Goal: Task Accomplishment & Management: Manage account settings

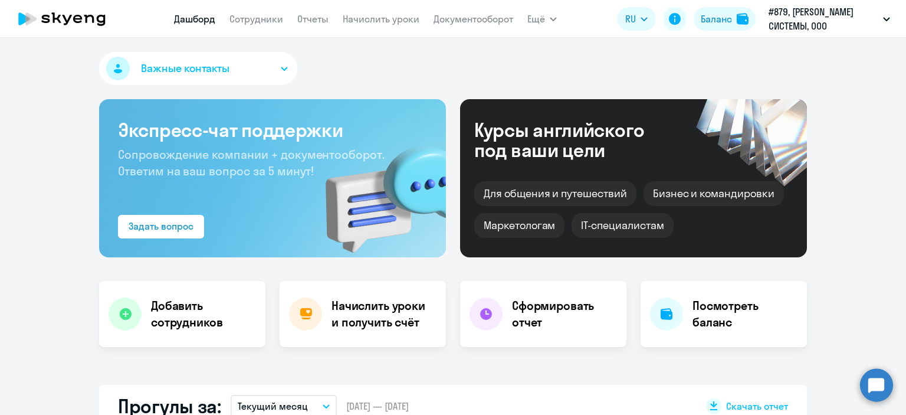
select select "30"
click at [373, 19] on link "Начислить уроки" at bounding box center [381, 19] width 77 height 12
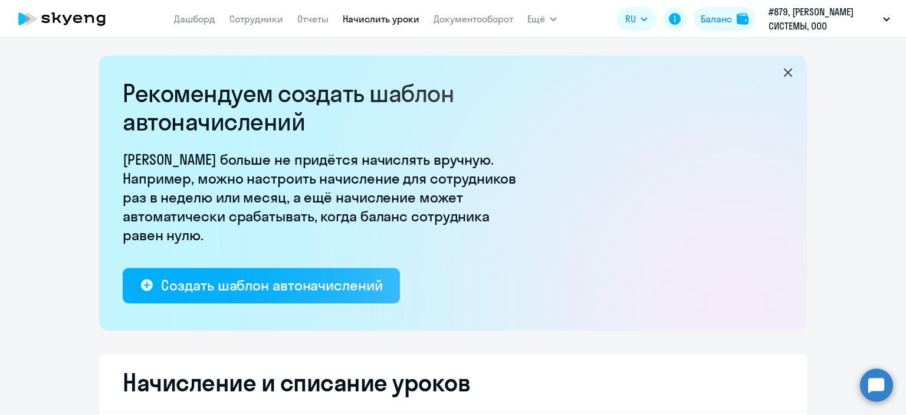
select select "10"
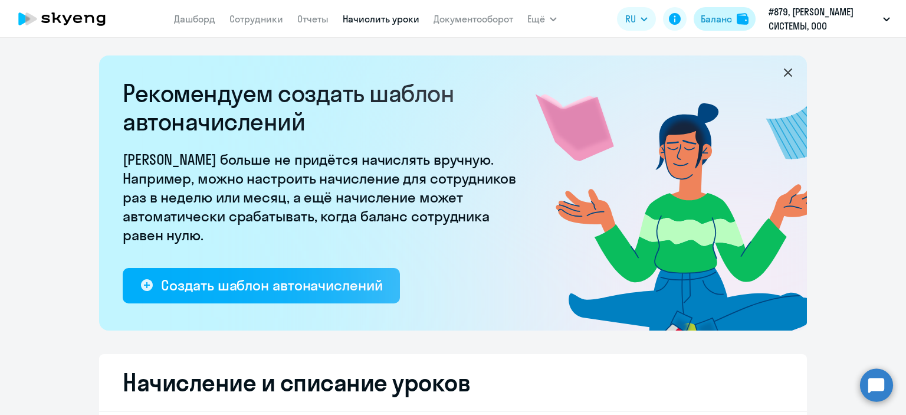
click at [718, 9] on button "Баланс" at bounding box center [725, 19] width 62 height 24
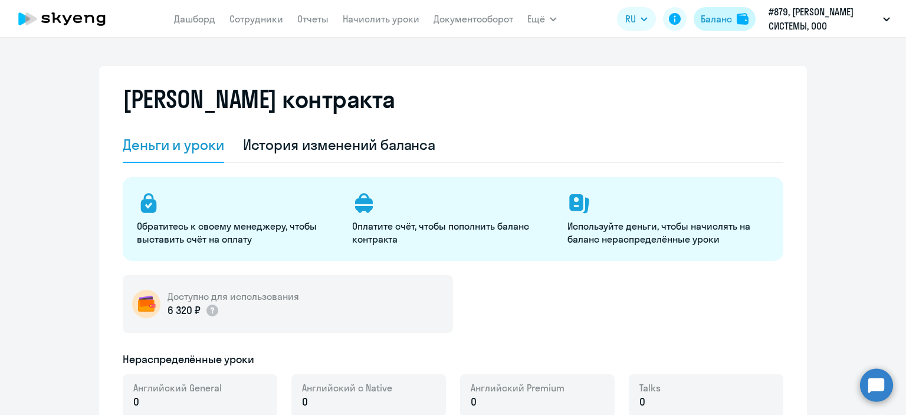
select select "english_adult_not_native_speaker"
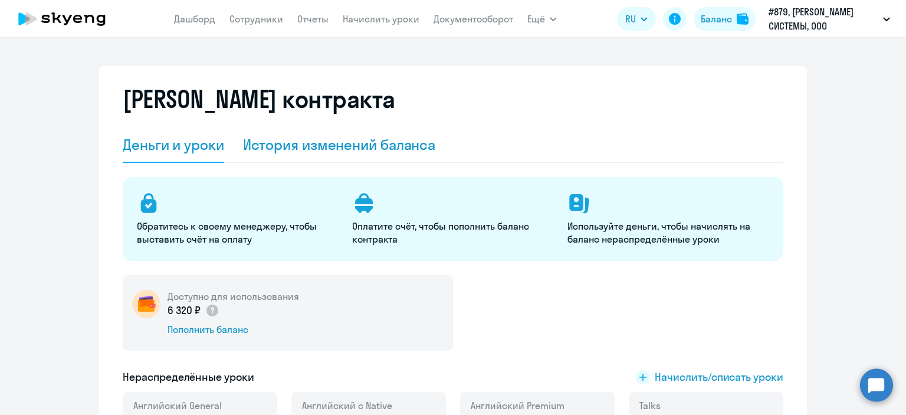
click at [319, 146] on div "История изменений баланса" at bounding box center [339, 144] width 193 height 19
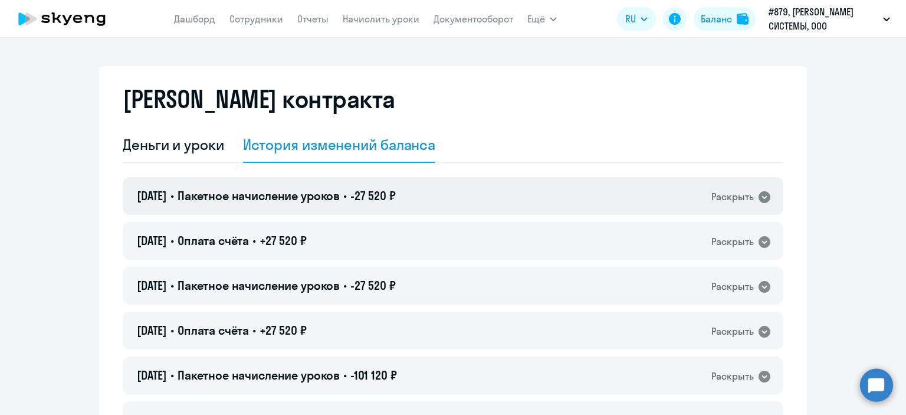
click at [736, 195] on div "Раскрыть" at bounding box center [732, 196] width 42 height 15
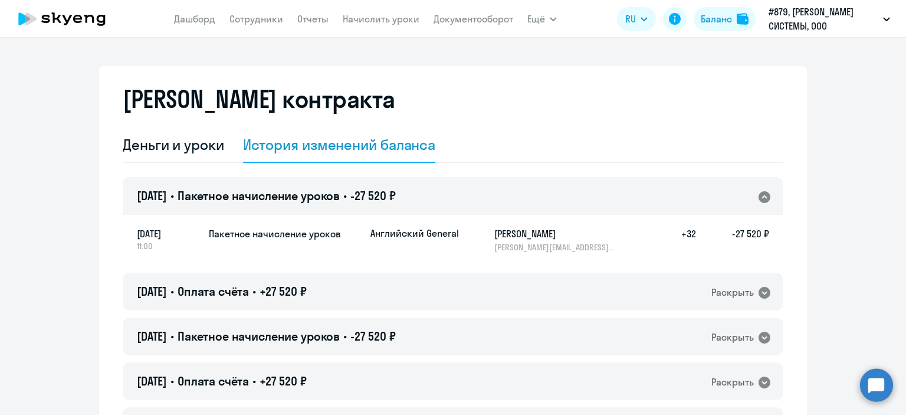
click at [762, 189] on div "Раскрыть" at bounding box center [741, 196] width 60 height 15
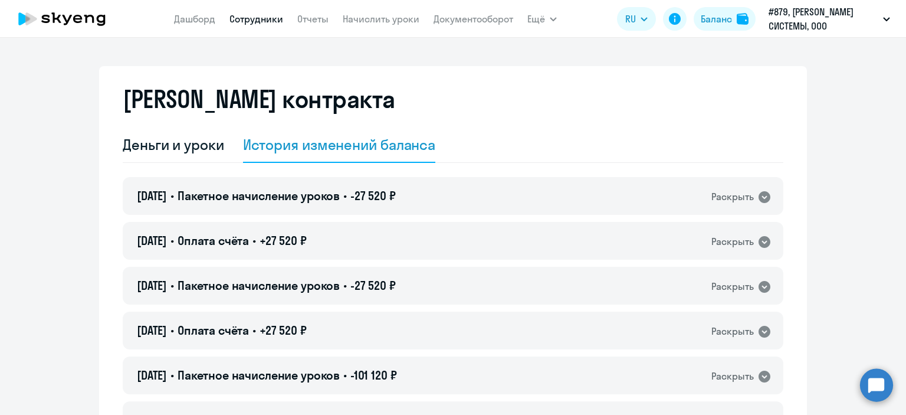
click at [252, 21] on link "Сотрудники" at bounding box center [256, 19] width 54 height 12
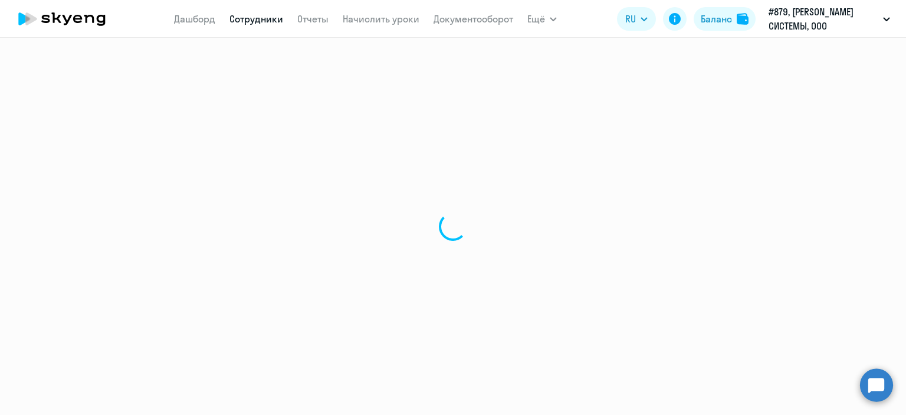
select select "30"
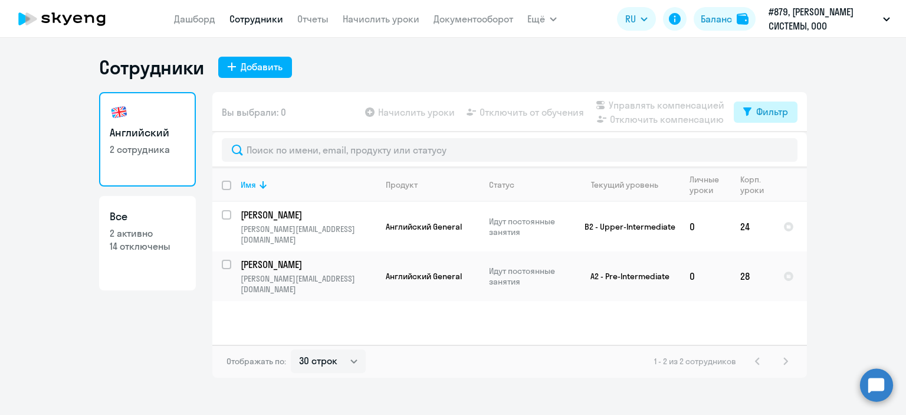
click at [764, 112] on div "Фильтр" at bounding box center [772, 111] width 32 height 14
click at [785, 149] on span at bounding box center [778, 151] width 20 height 12
click at [768, 150] on input "checkbox" at bounding box center [767, 150] width 1 height 1
checkbox input "true"
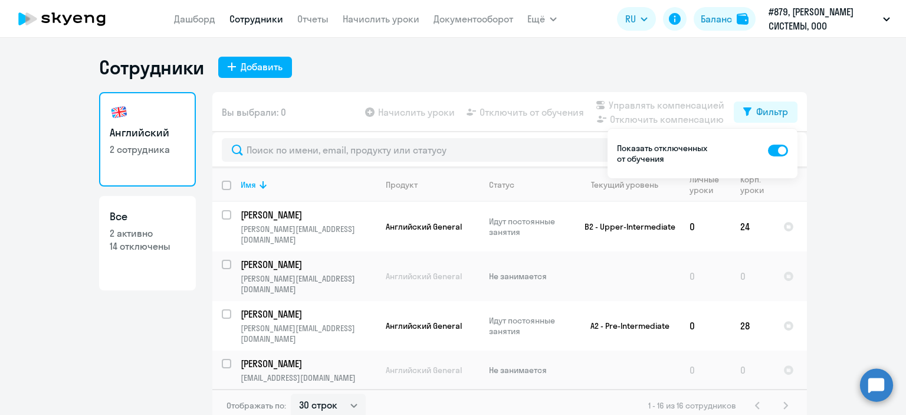
click at [128, 238] on p "2 активно" at bounding box center [148, 233] width 76 height 13
select select "30"
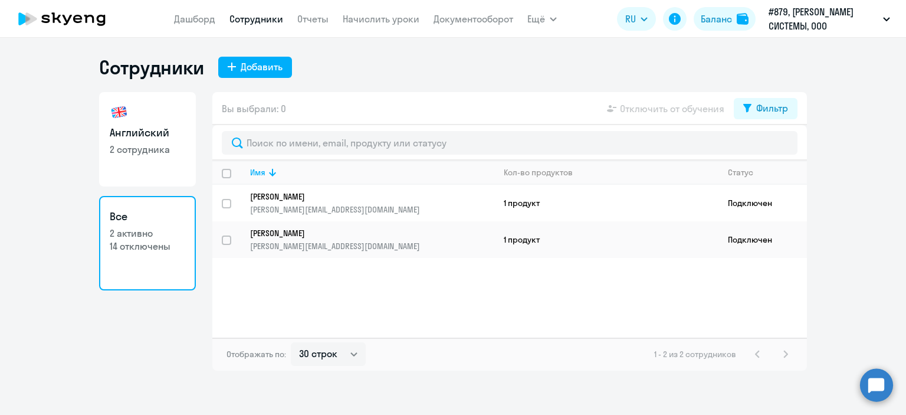
click at [130, 127] on h3 "Английский" at bounding box center [148, 132] width 76 height 15
select select "30"
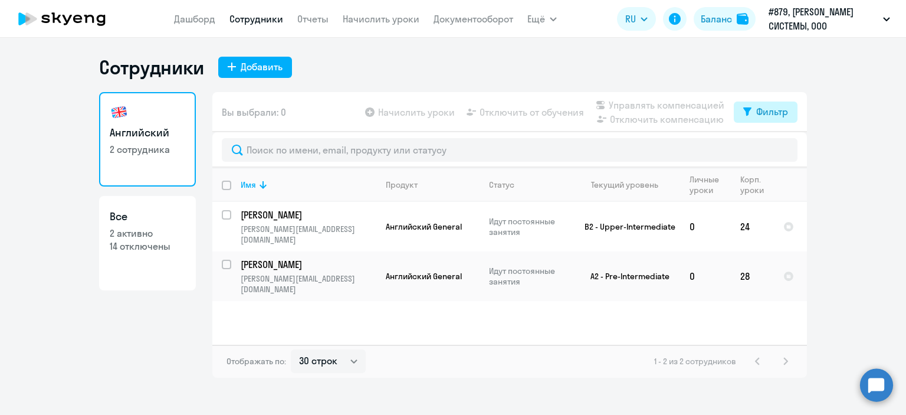
click at [759, 120] on button "Фильтр" at bounding box center [766, 111] width 64 height 21
click at [777, 149] on span at bounding box center [778, 151] width 20 height 12
click at [768, 150] on input "checkbox" at bounding box center [767, 150] width 1 height 1
checkbox input "true"
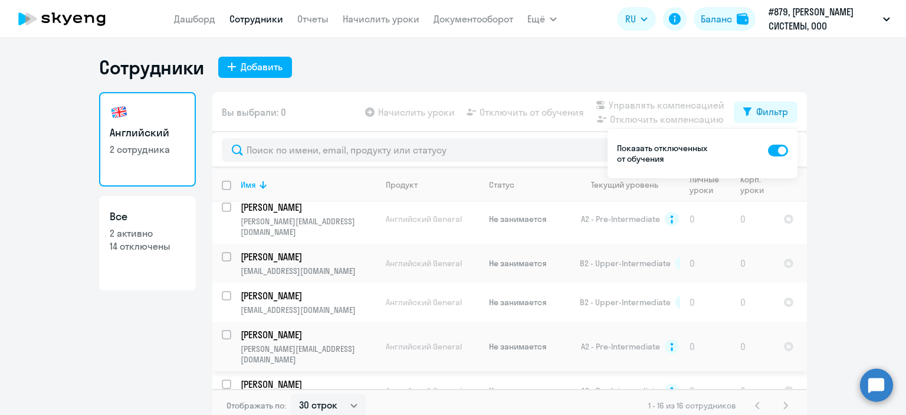
scroll to position [7, 0]
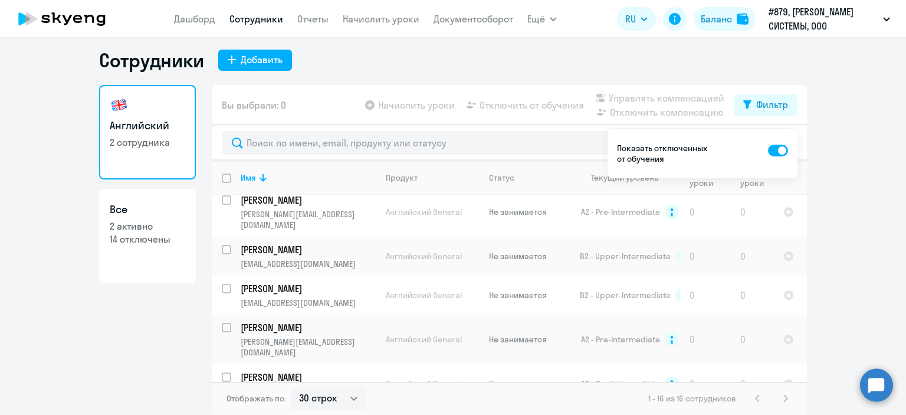
click at [777, 398] on div "1 - 16 из 16 сотрудников" at bounding box center [720, 398] width 145 height 14
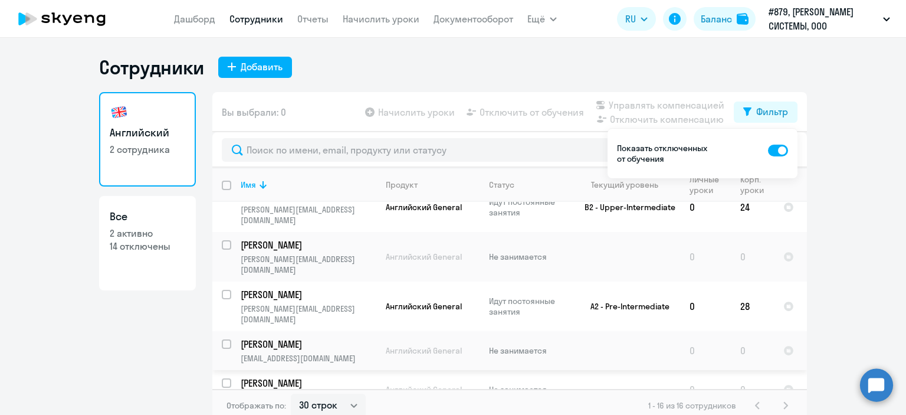
scroll to position [0, 0]
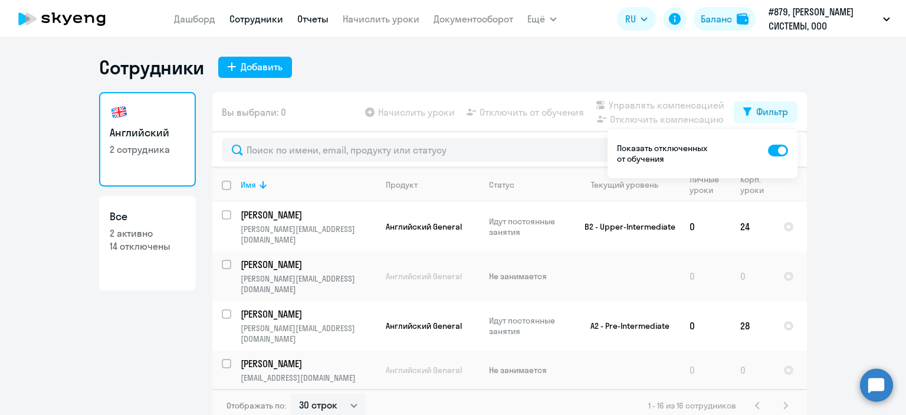
click at [326, 20] on link "Отчеты" at bounding box center [312, 19] width 31 height 12
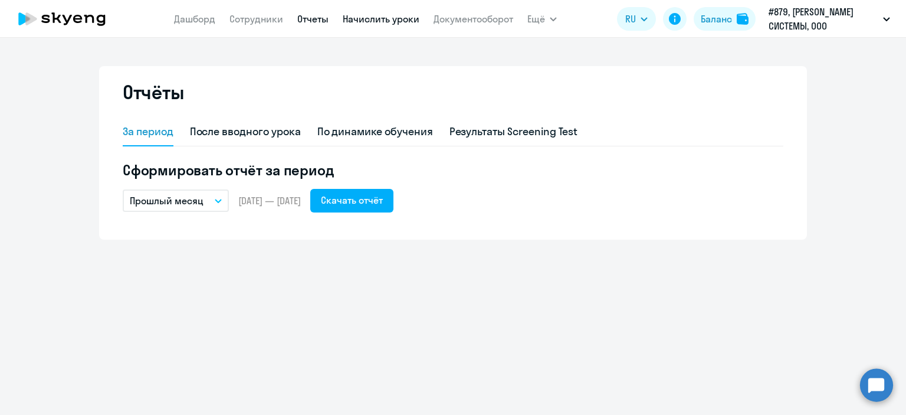
click at [369, 21] on link "Начислить уроки" at bounding box center [381, 19] width 77 height 12
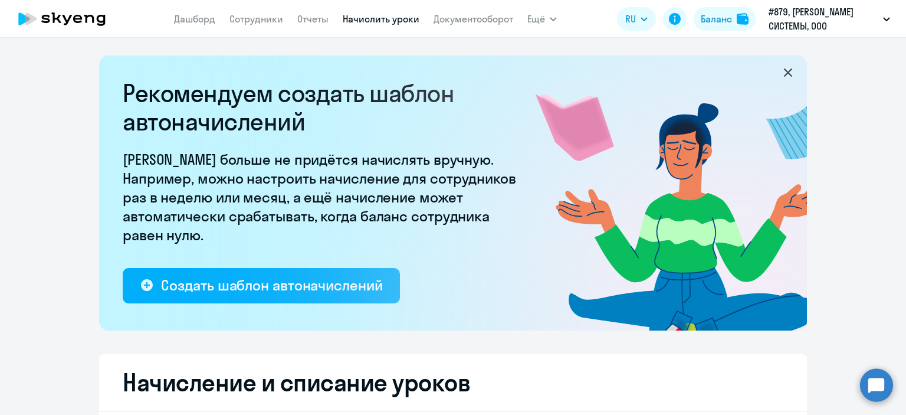
select select "10"
click at [416, 21] on link "Начислить уроки" at bounding box center [381, 19] width 77 height 12
click at [435, 19] on link "Документооборот" at bounding box center [474, 19] width 80 height 12
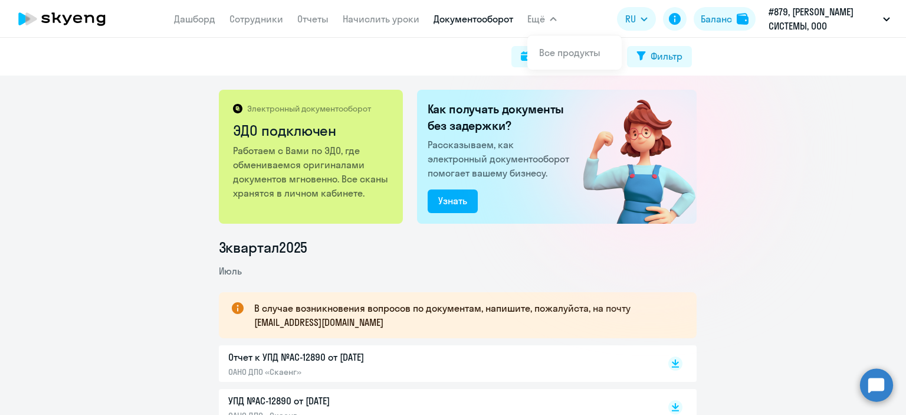
click at [556, 21] on button "Ещё" at bounding box center [541, 19] width 29 height 24
click at [538, 21] on span "Ещё" at bounding box center [536, 19] width 18 height 14
click at [189, 14] on link "Дашборд" at bounding box center [194, 19] width 41 height 12
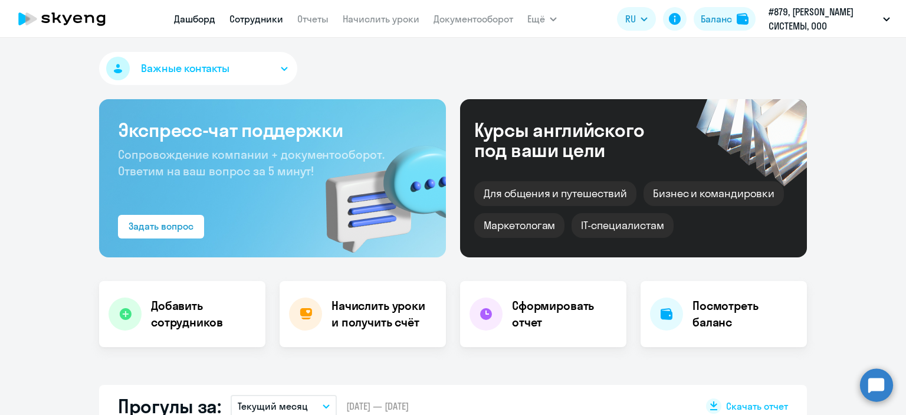
click at [268, 17] on link "Сотрудники" at bounding box center [256, 19] width 54 height 12
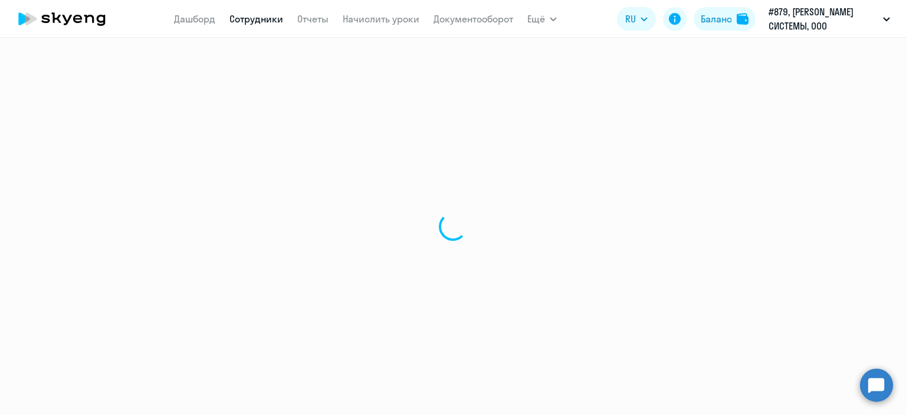
select select "30"
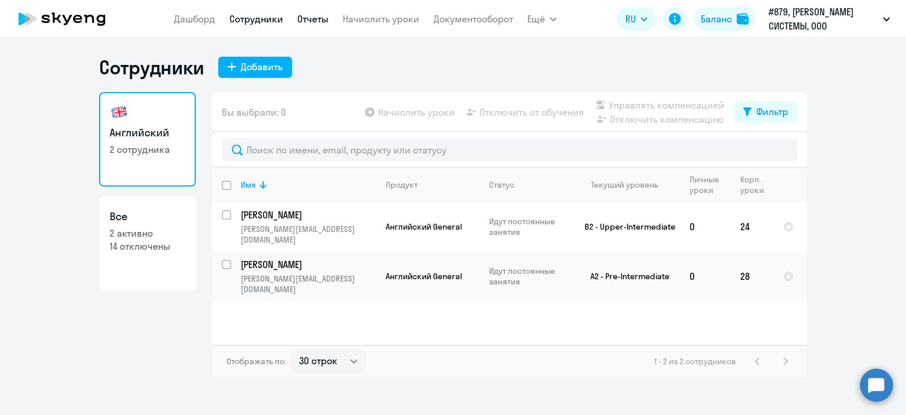
click at [316, 16] on link "Отчеты" at bounding box center [312, 19] width 31 height 12
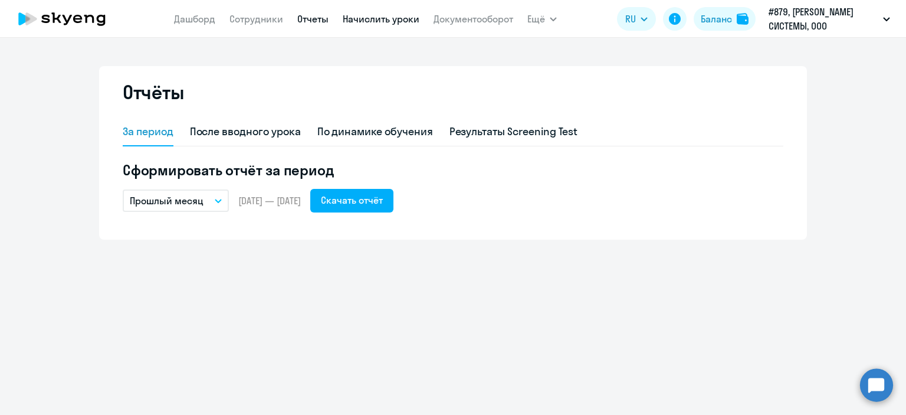
click at [373, 23] on link "Начислить уроки" at bounding box center [381, 19] width 77 height 12
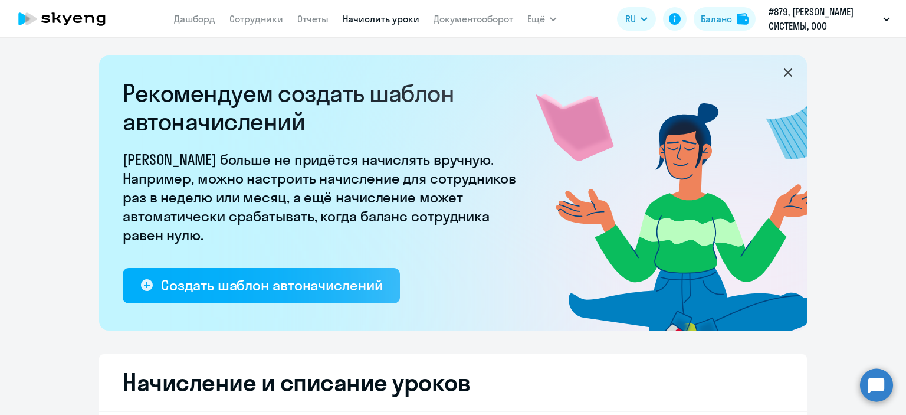
select select "10"
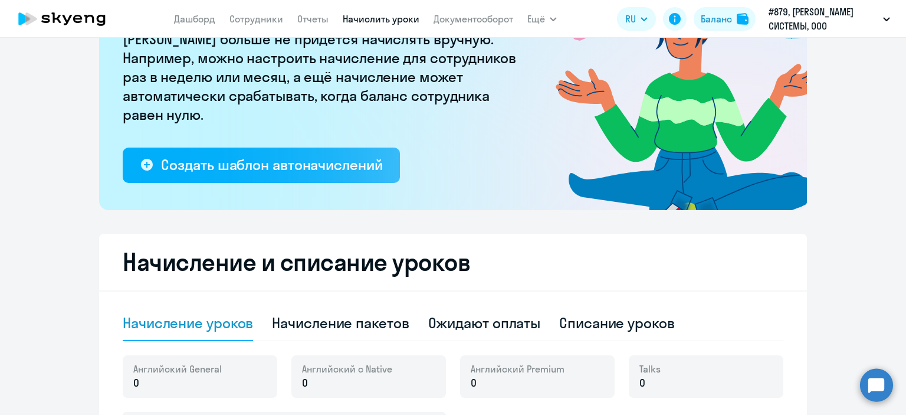
scroll to position [295, 0]
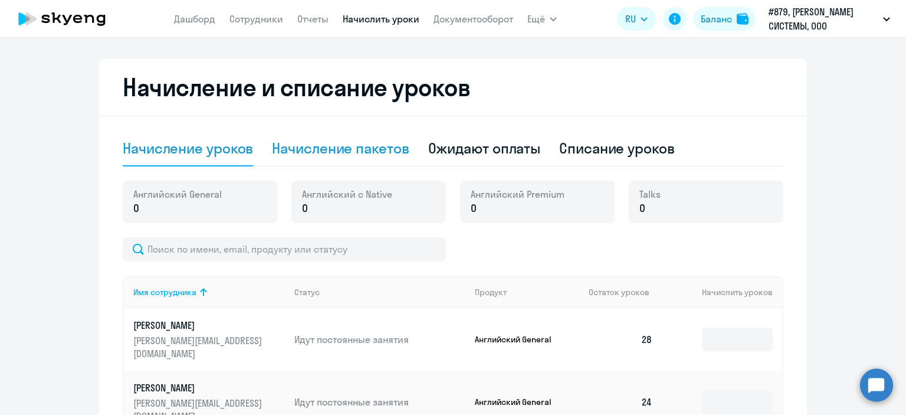
click at [376, 146] on div "Начисление пакетов" at bounding box center [340, 148] width 137 height 19
select select "10"
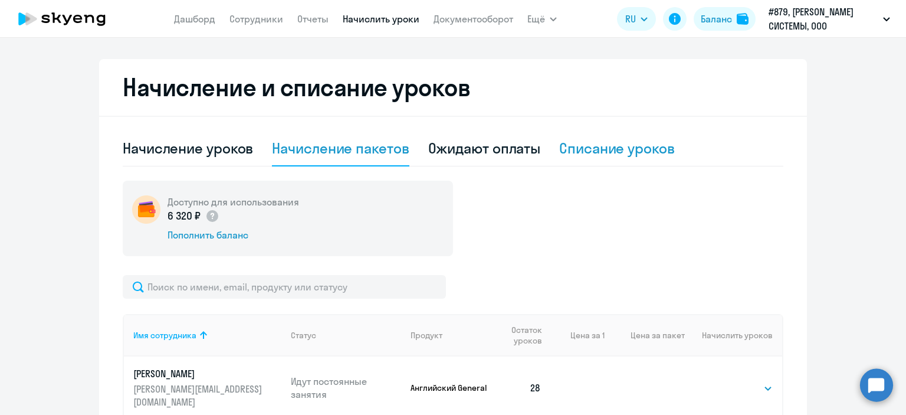
click at [595, 143] on div "Списание уроков" at bounding box center [617, 148] width 116 height 19
select select "10"
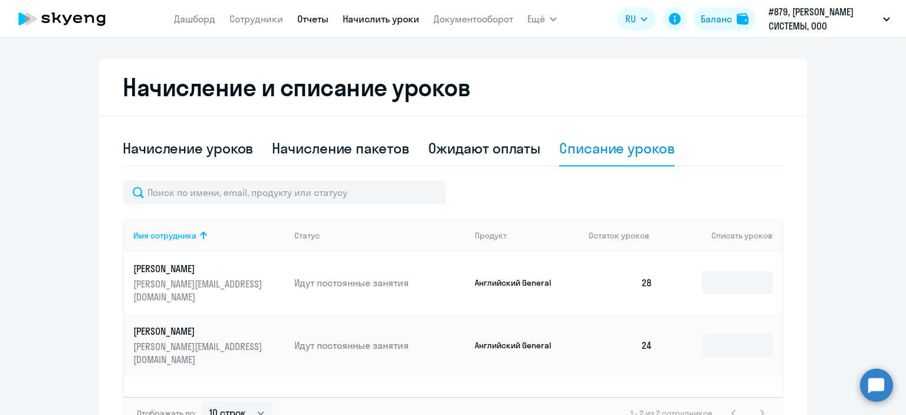
click at [314, 20] on link "Отчеты" at bounding box center [312, 19] width 31 height 12
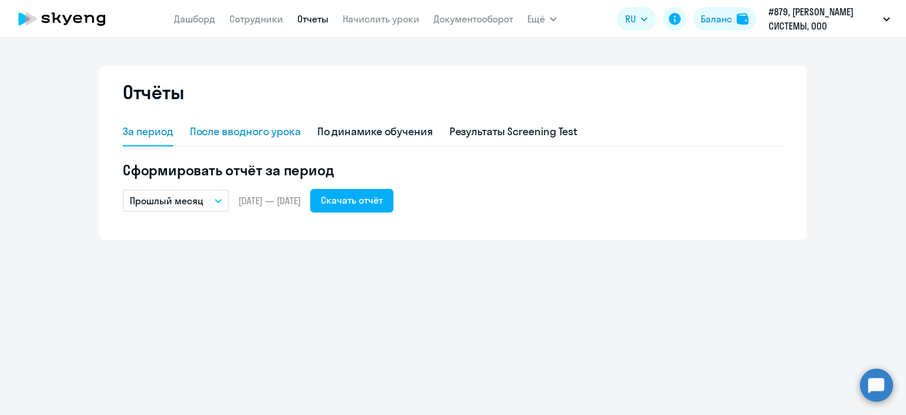
click at [227, 129] on div "После вводного урока" at bounding box center [245, 131] width 111 height 15
select select "10"
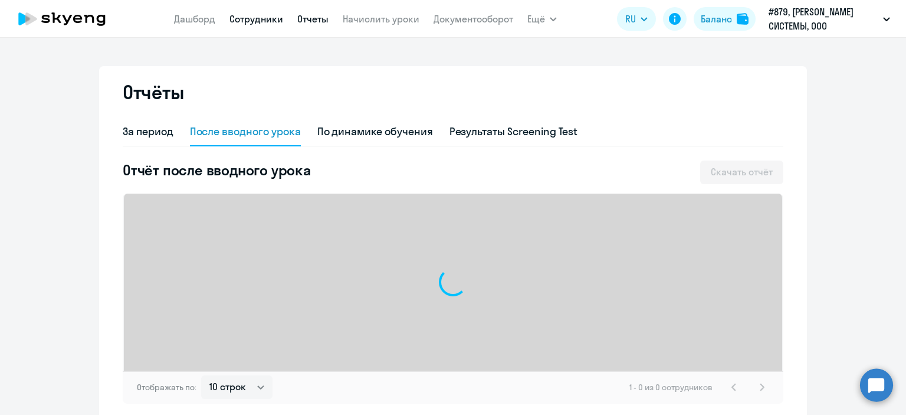
click at [251, 17] on link "Сотрудники" at bounding box center [256, 19] width 54 height 12
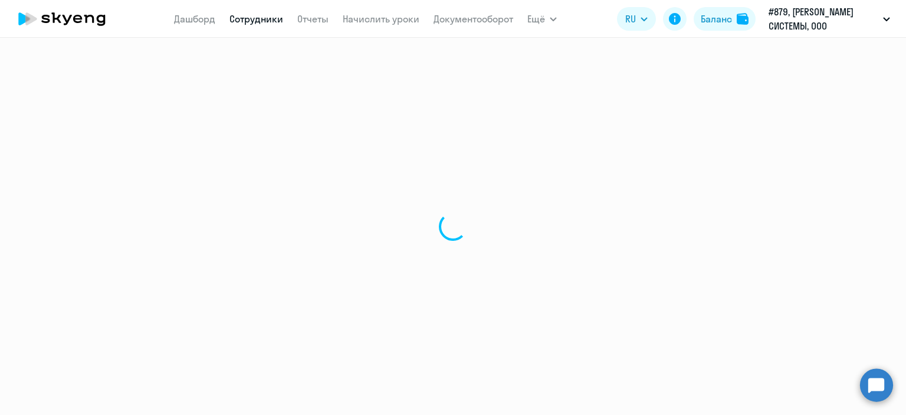
select select "30"
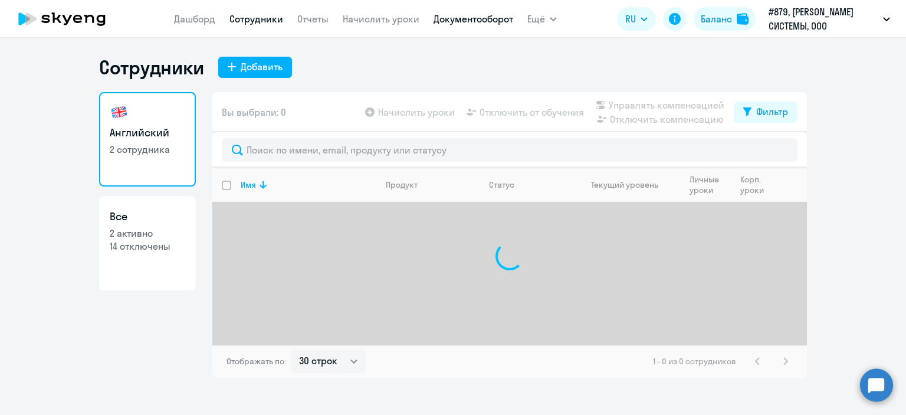
click at [449, 17] on link "Документооборот" at bounding box center [474, 19] width 80 height 12
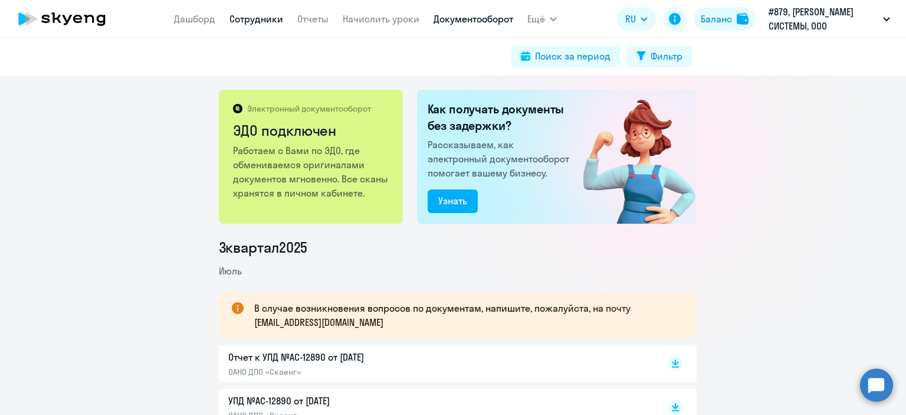
click at [260, 22] on link "Сотрудники" at bounding box center [256, 19] width 54 height 12
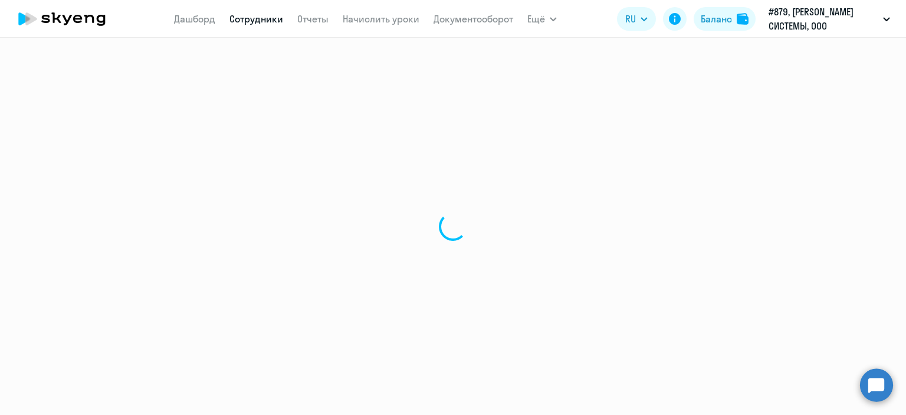
select select "30"
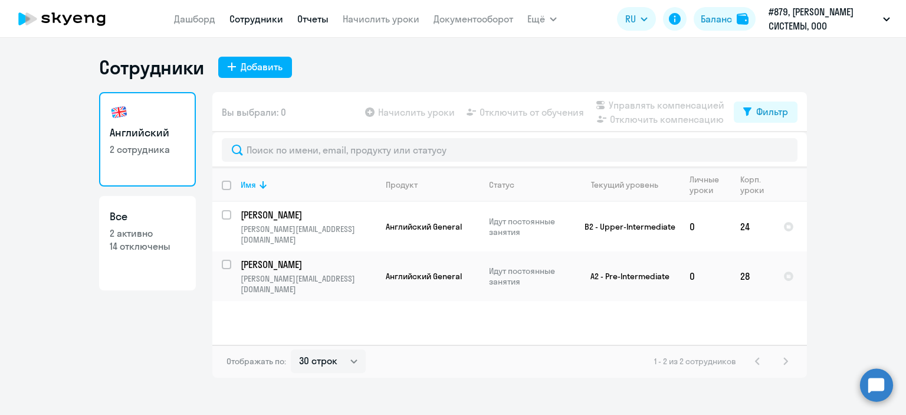
click at [313, 25] on link "Отчеты" at bounding box center [312, 19] width 31 height 12
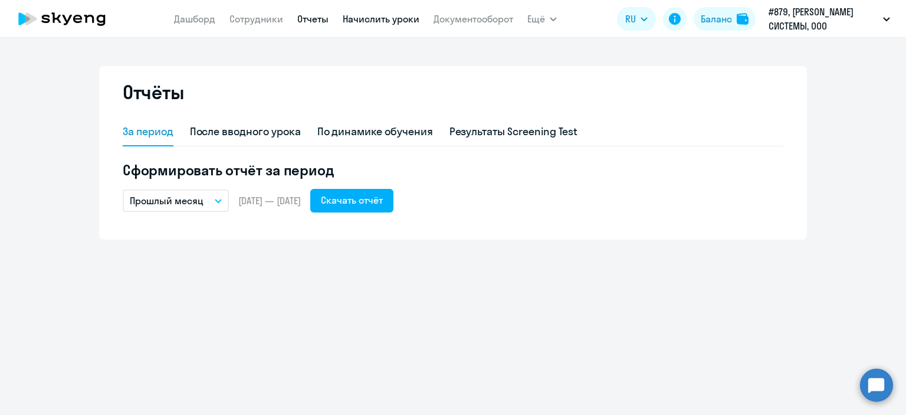
click at [348, 22] on link "Начислить уроки" at bounding box center [381, 19] width 77 height 12
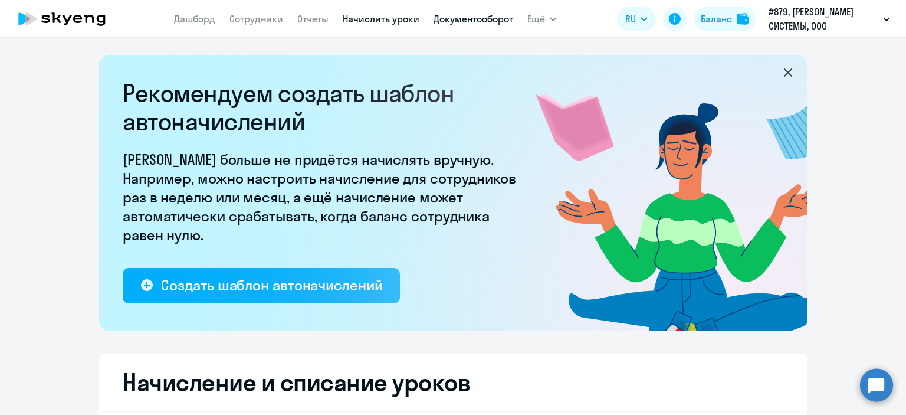
select select "10"
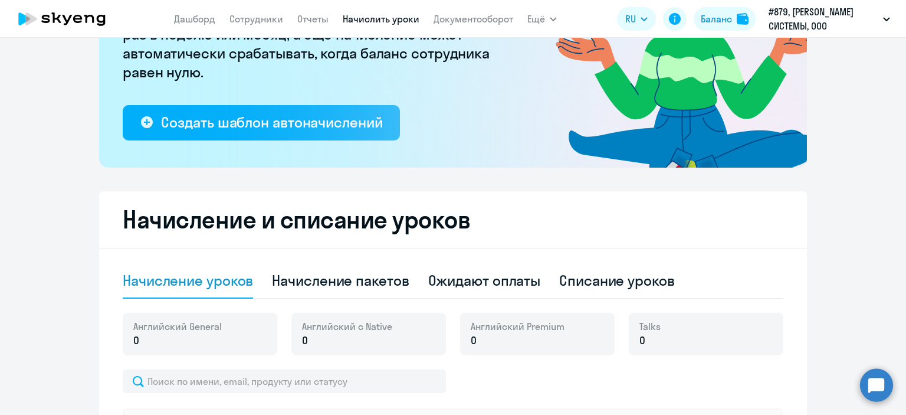
scroll to position [19, 0]
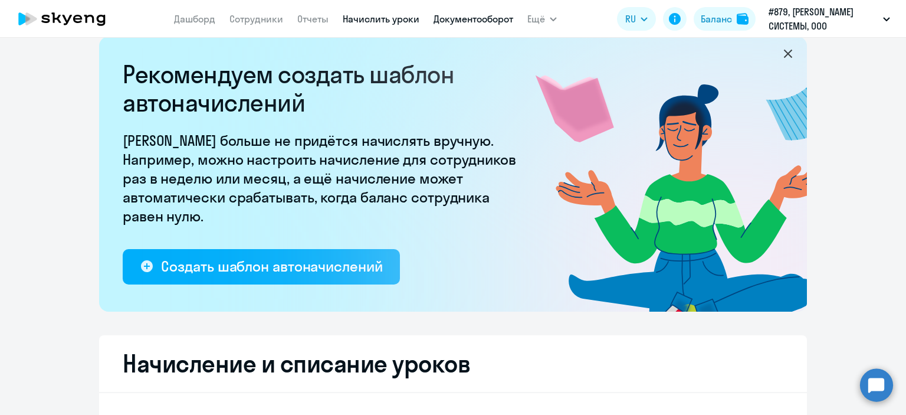
click at [492, 18] on link "Документооборот" at bounding box center [474, 19] width 80 height 12
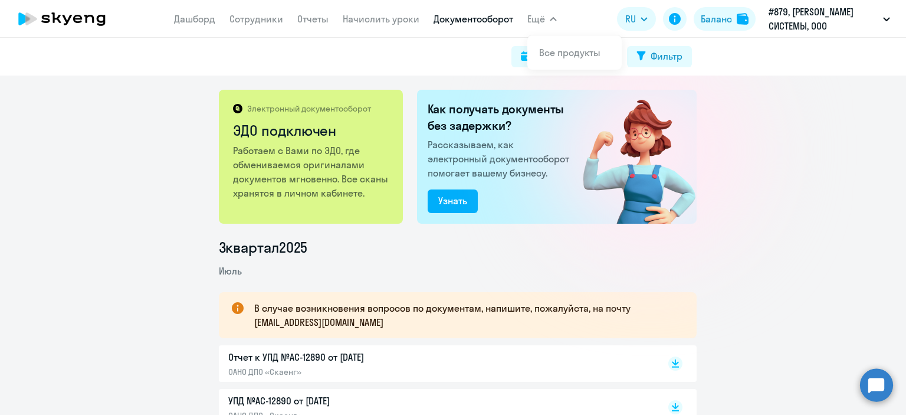
click at [538, 15] on span "Ещё" at bounding box center [536, 19] width 18 height 14
click at [540, 19] on span "Ещё" at bounding box center [536, 19] width 18 height 14
click at [543, 52] on link "Все продукты" at bounding box center [569, 53] width 61 height 12
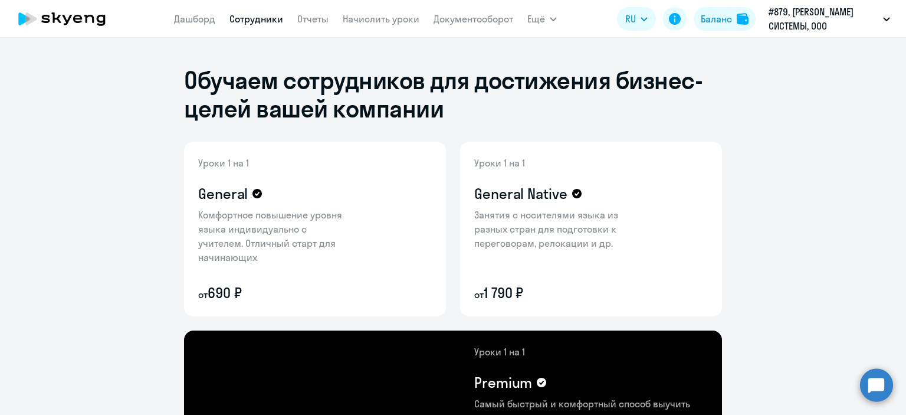
click at [245, 21] on link "Сотрудники" at bounding box center [256, 19] width 54 height 12
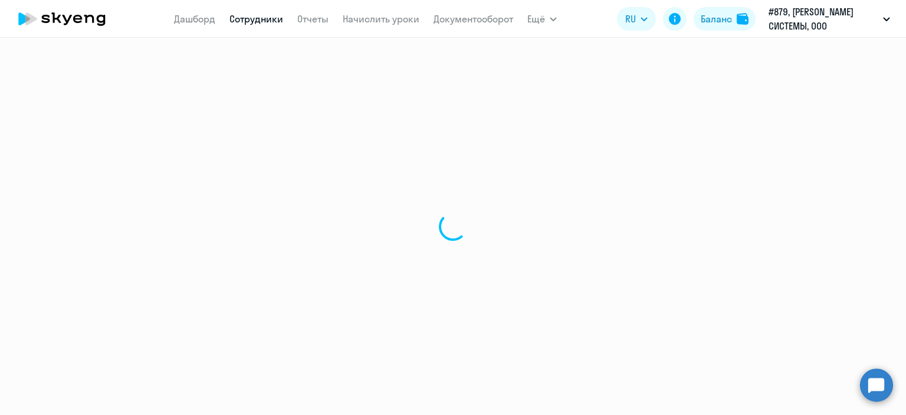
select select "30"
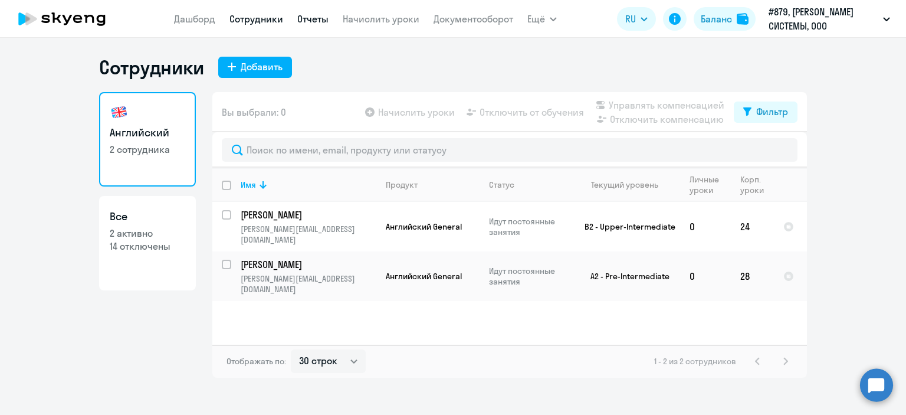
click at [305, 17] on link "Отчеты" at bounding box center [312, 19] width 31 height 12
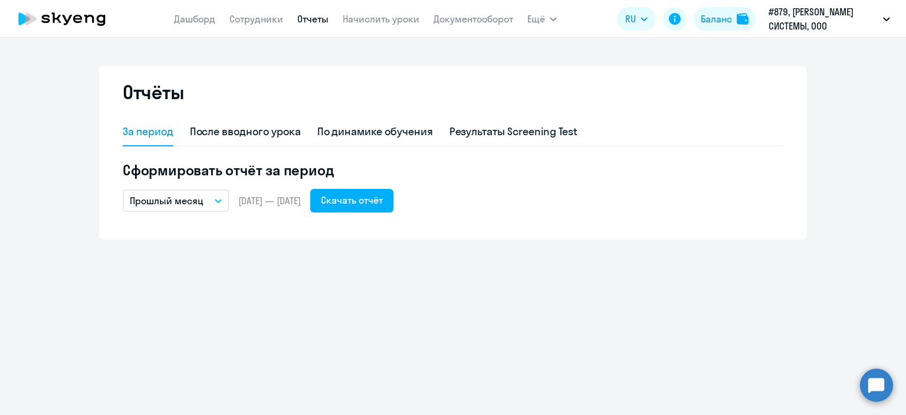
click at [211, 199] on button "Прошлый месяц" at bounding box center [176, 200] width 106 height 22
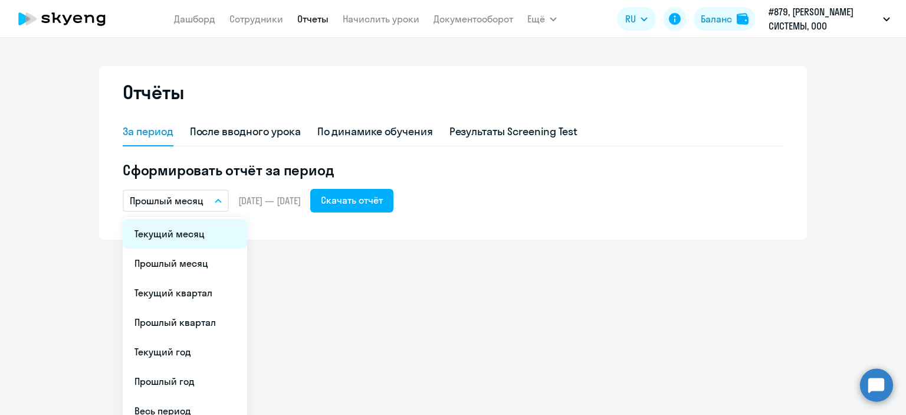
click at [176, 234] on li "Текущий месяц" at bounding box center [185, 233] width 124 height 29
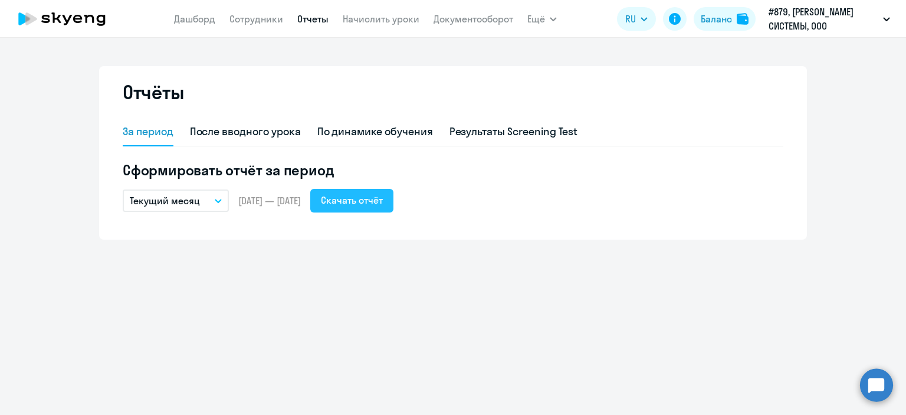
click at [352, 205] on button "Скачать отчёт" at bounding box center [351, 201] width 83 height 24
click at [382, 196] on div "Скачать отчёт" at bounding box center [352, 200] width 62 height 14
click at [81, 17] on icon at bounding box center [77, 19] width 9 height 8
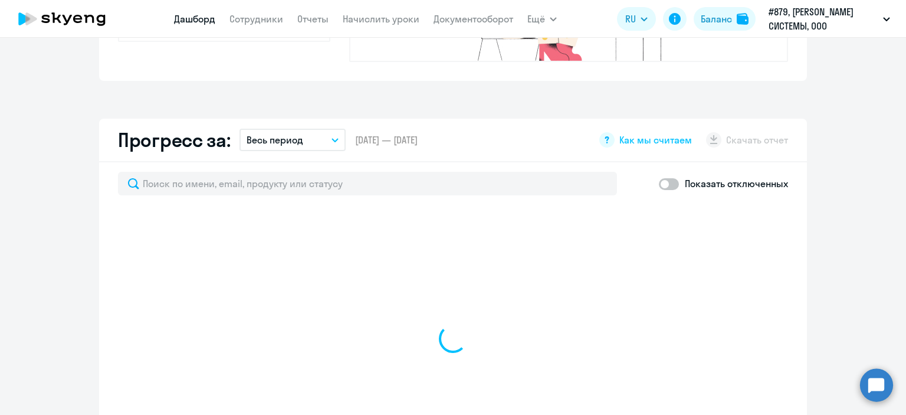
select select "30"
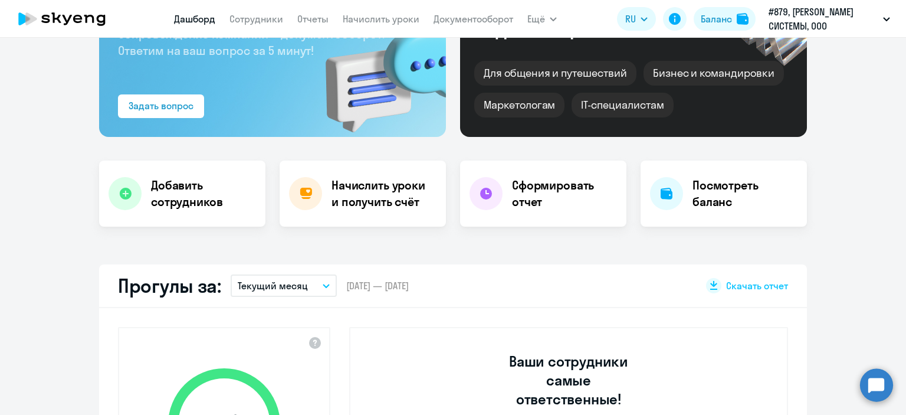
scroll to position [118, 0]
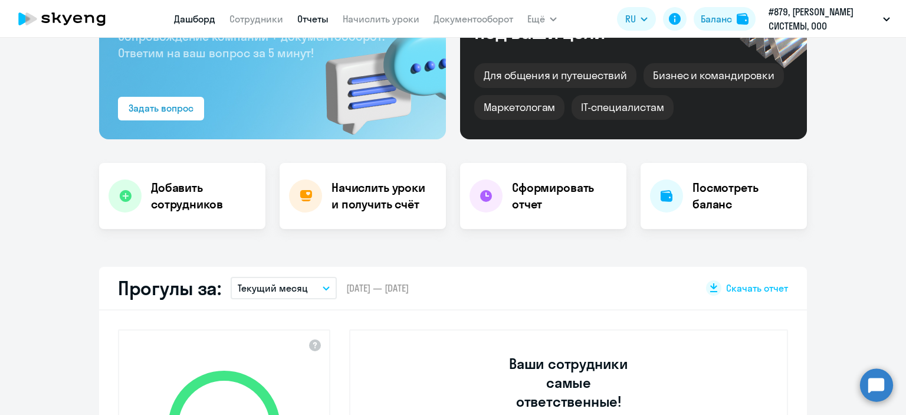
click at [324, 21] on link "Отчеты" at bounding box center [312, 19] width 31 height 12
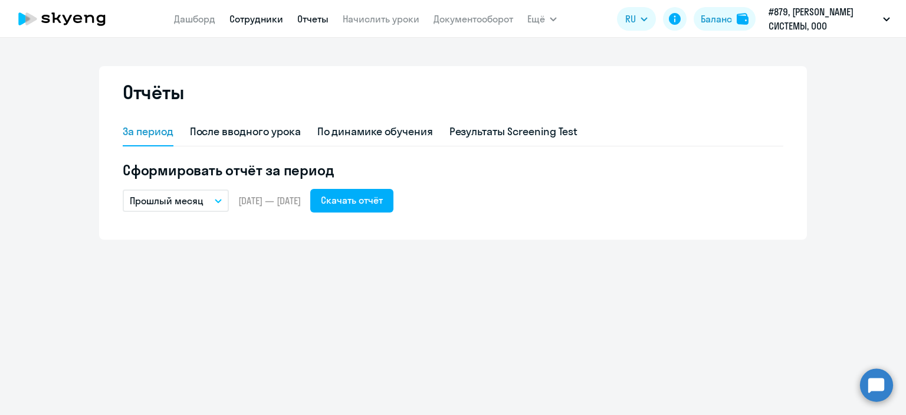
click at [279, 18] on link "Сотрудники" at bounding box center [256, 19] width 54 height 12
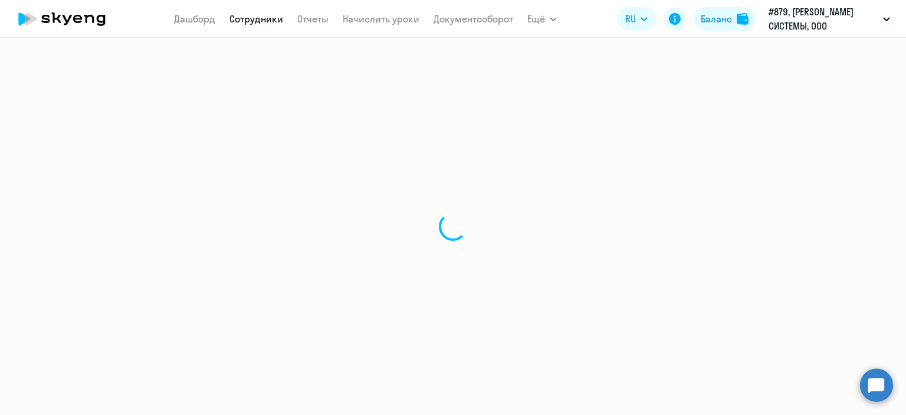
select select "30"
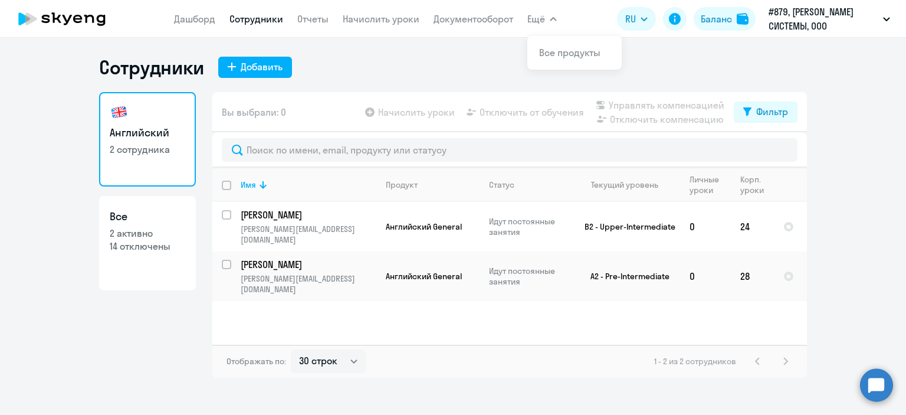
click at [539, 24] on span "Ещё" at bounding box center [536, 19] width 18 height 14
click at [543, 21] on span "Ещё" at bounding box center [536, 19] width 18 height 14
click at [550, 51] on link "Все продукты" at bounding box center [569, 53] width 61 height 12
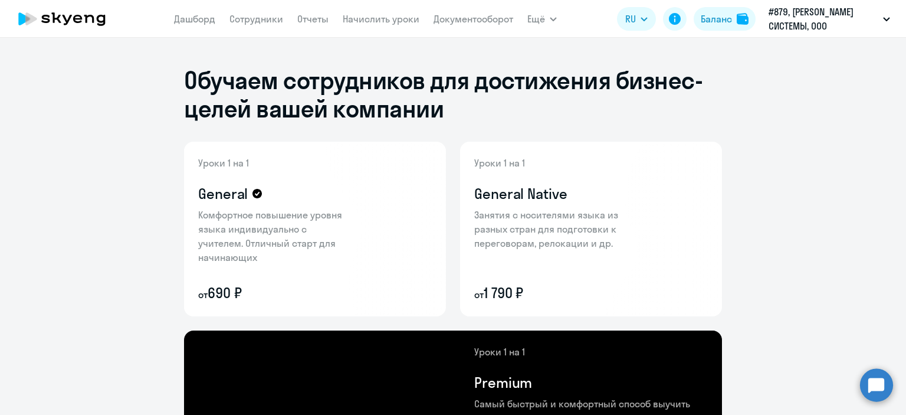
click at [451, 30] on nav "[PERSON_NAME] Отчеты Начислить уроки Документооборот" at bounding box center [343, 19] width 339 height 24
click at [454, 21] on link "Документооборот" at bounding box center [474, 19] width 80 height 12
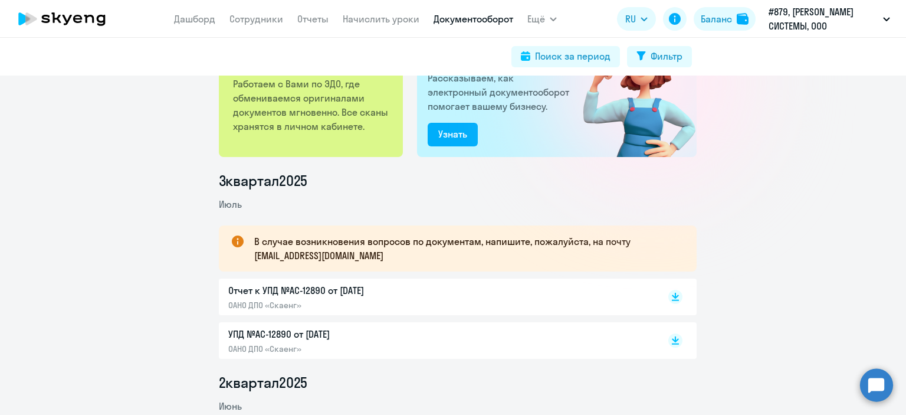
scroll to position [177, 0]
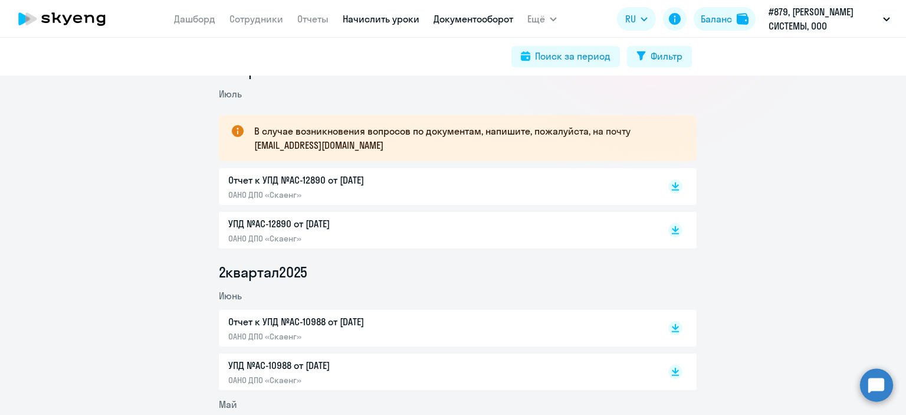
click at [372, 22] on link "Начислить уроки" at bounding box center [381, 19] width 77 height 12
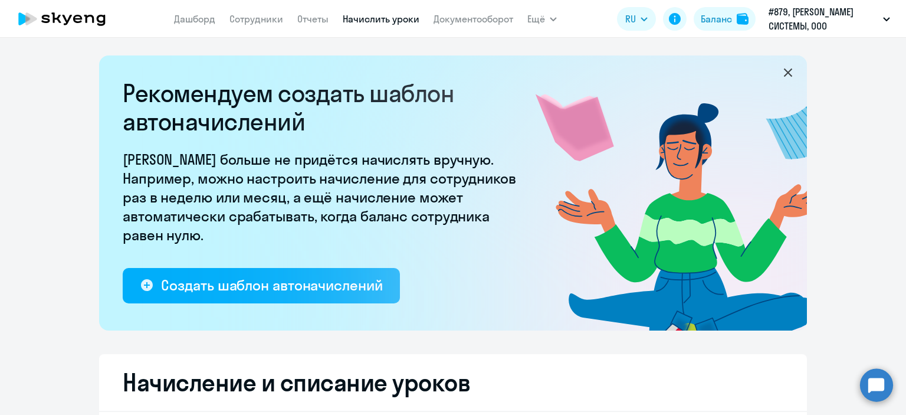
select select "10"
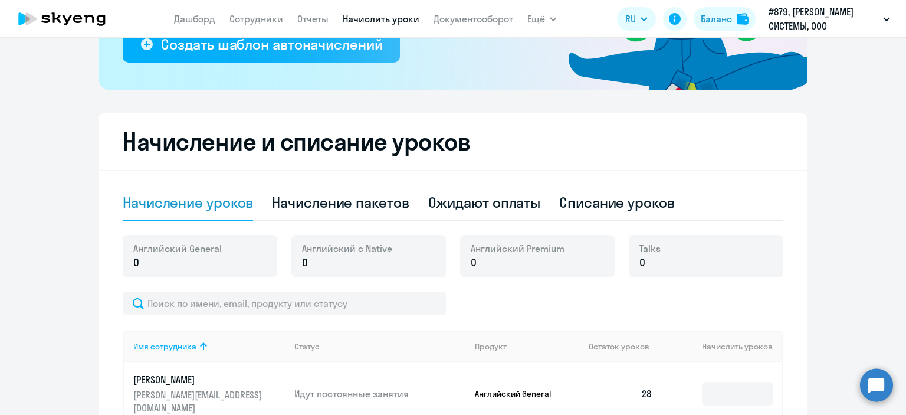
scroll to position [137, 0]
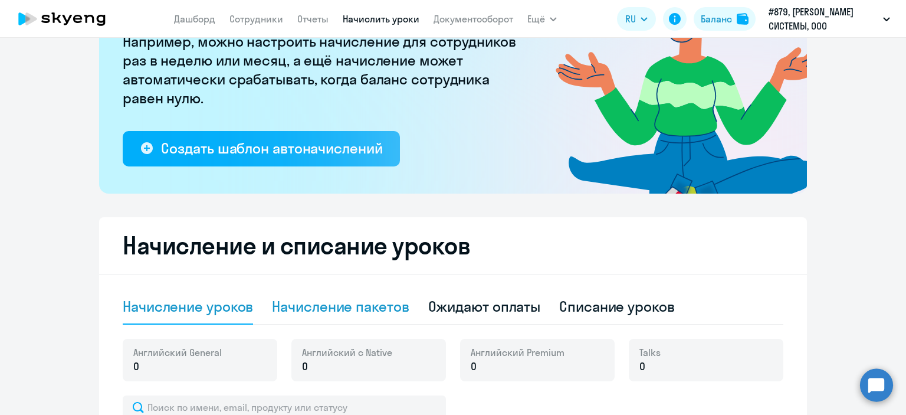
click at [361, 310] on div "Начисление пакетов" at bounding box center [340, 306] width 137 height 19
select select "10"
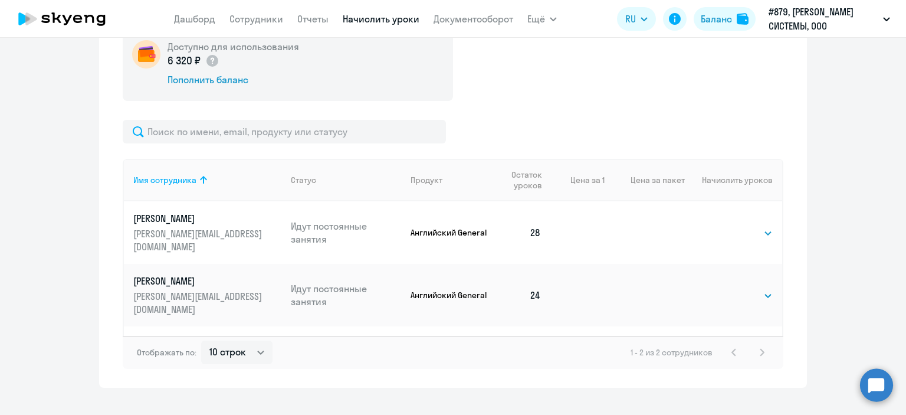
scroll to position [470, 0]
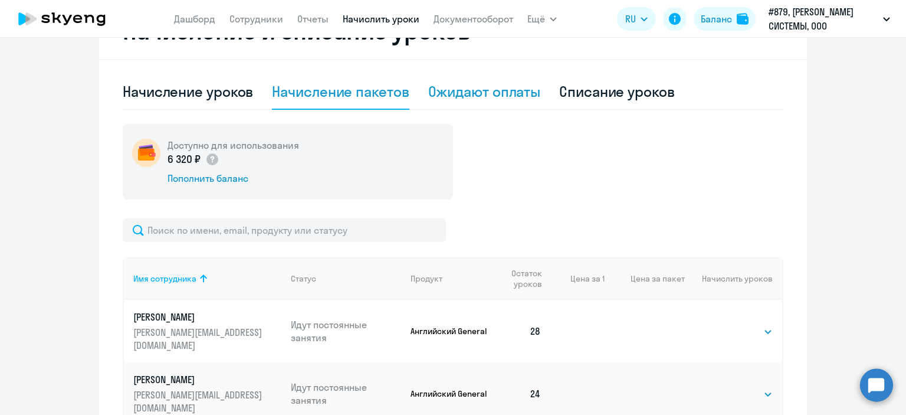
click at [463, 90] on div "Ожидают оплаты" at bounding box center [484, 91] width 113 height 19
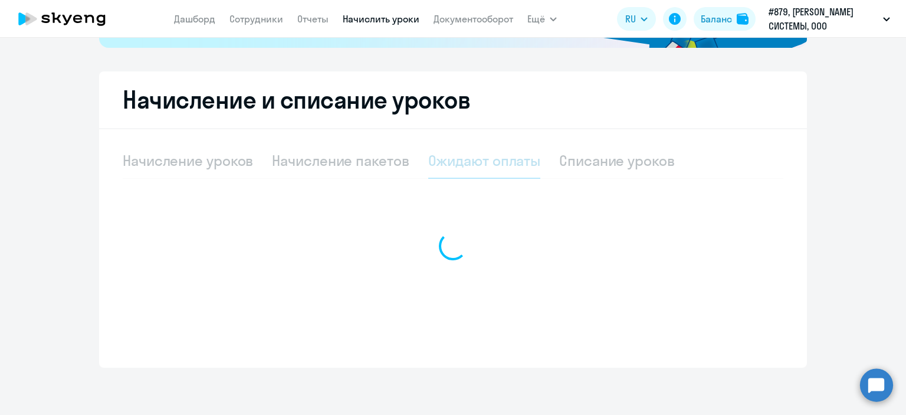
scroll to position [283, 0]
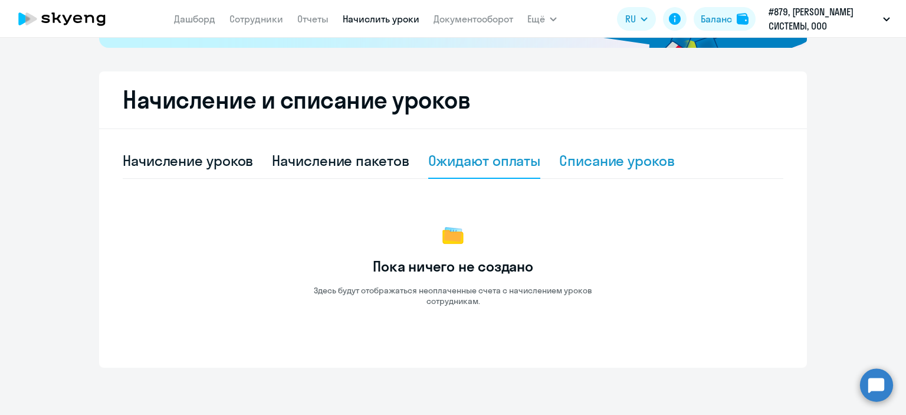
click at [594, 162] on div "Списание уроков" at bounding box center [617, 160] width 116 height 19
select select "10"
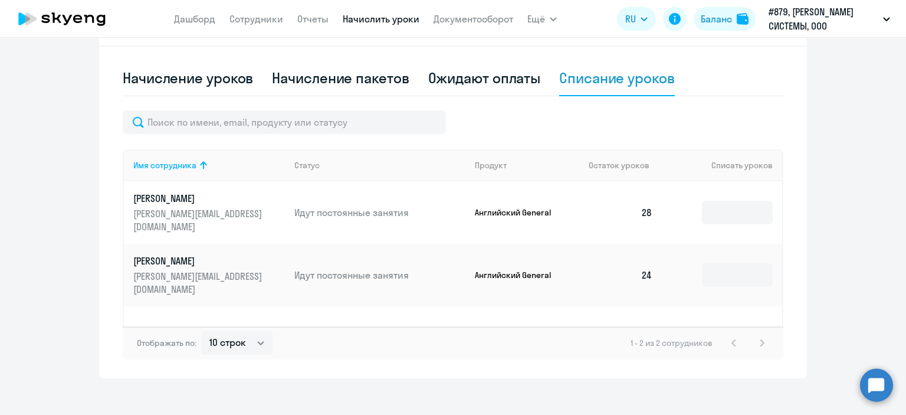
scroll to position [375, 0]
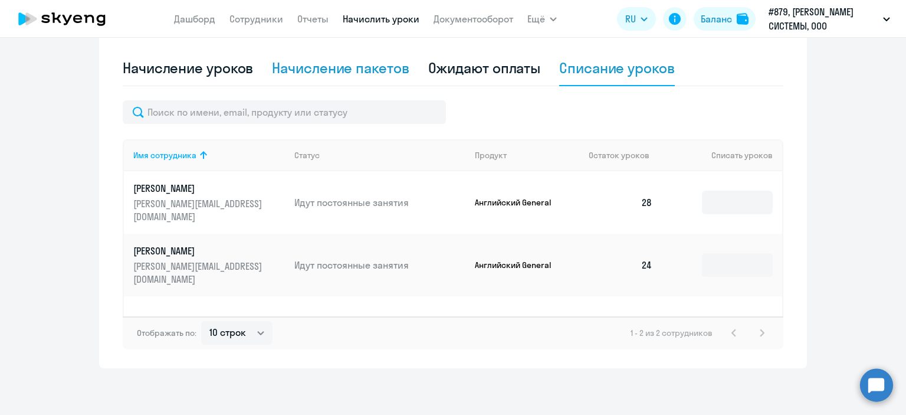
click at [347, 72] on div "Начисление пакетов" at bounding box center [340, 67] width 137 height 19
select select "10"
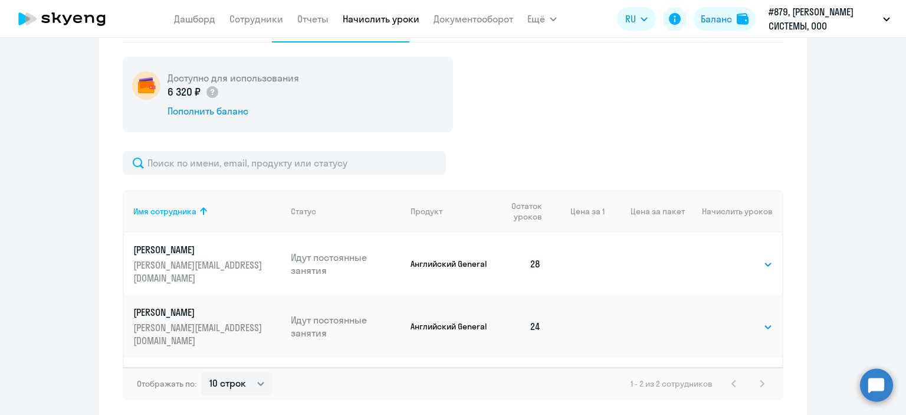
scroll to position [470, 0]
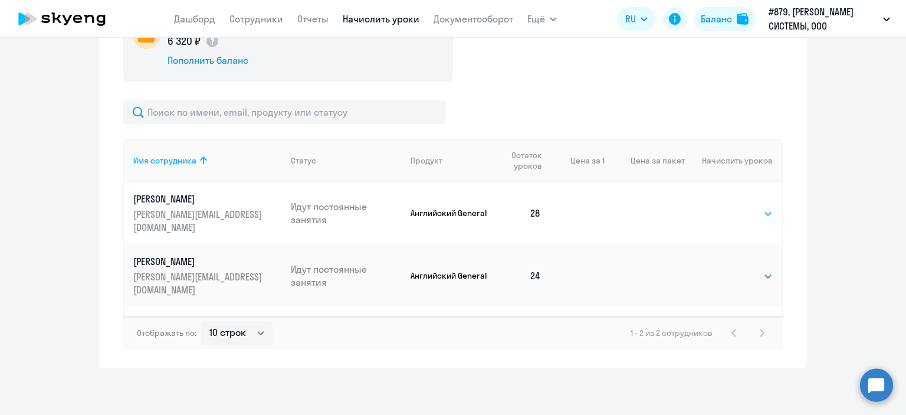
click at [760, 208] on select "Выбрать 4 8 16 32 64 96 128" at bounding box center [748, 213] width 48 height 14
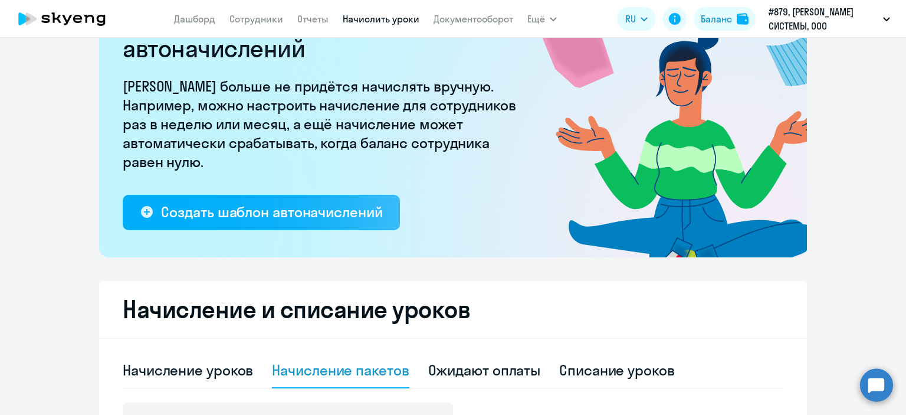
scroll to position [0, 0]
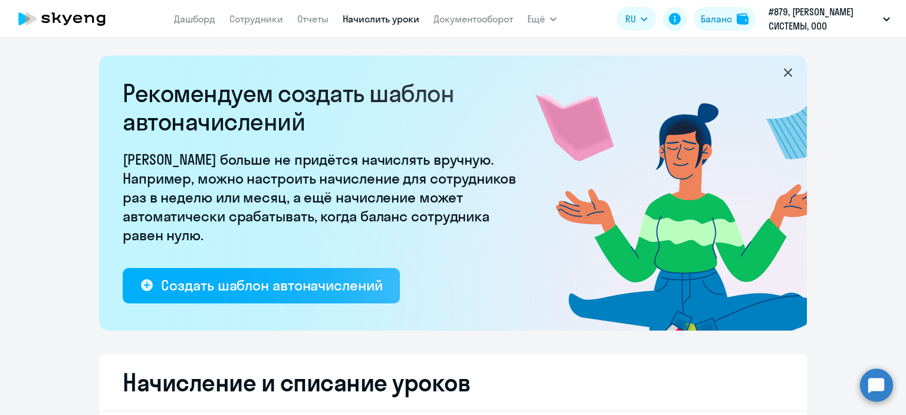
click at [784, 74] on icon at bounding box center [788, 72] width 8 height 8
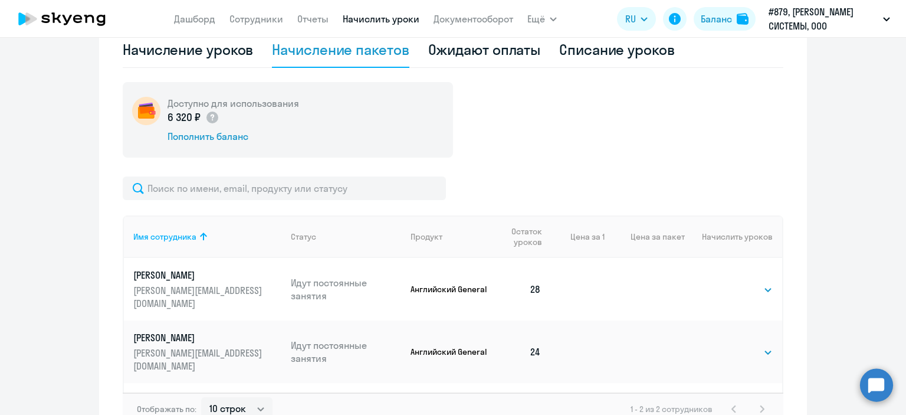
scroll to position [295, 0]
click at [491, 54] on div "Ожидают оплаты" at bounding box center [484, 49] width 113 height 19
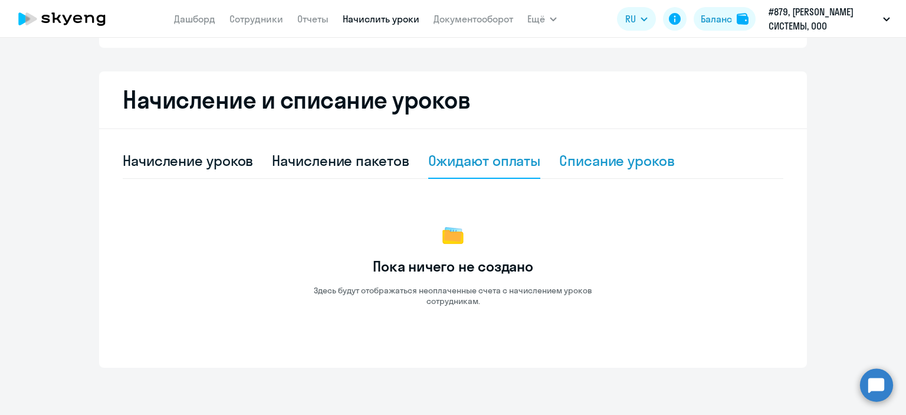
click at [628, 159] on div "Списание уроков" at bounding box center [617, 160] width 116 height 19
select select "10"
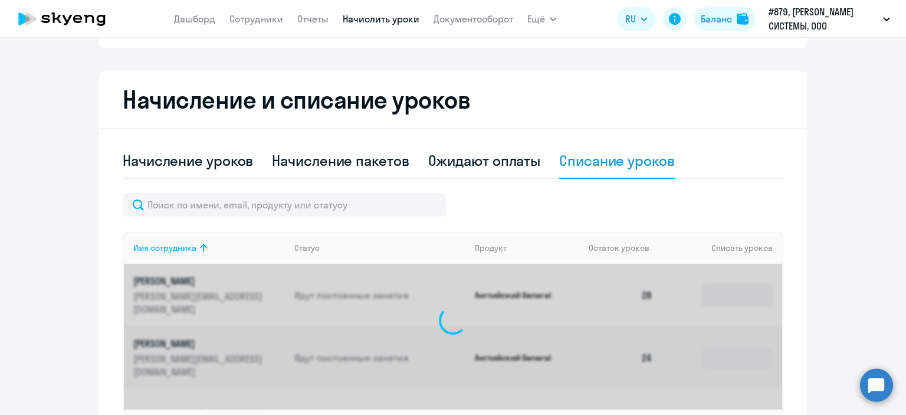
scroll to position [276, 0]
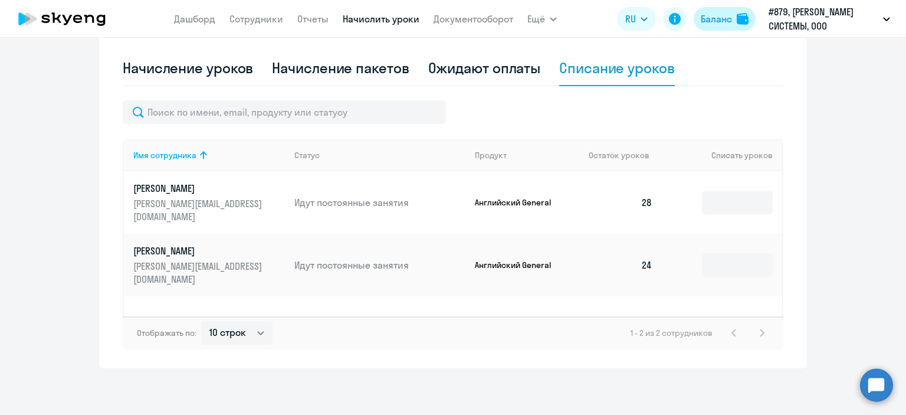
click at [707, 21] on div "Баланс" at bounding box center [716, 19] width 31 height 14
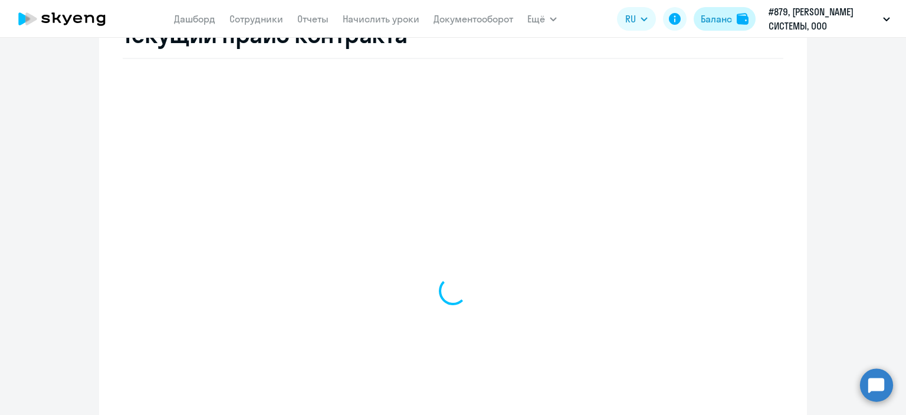
select select "english_adult_not_native_speaker"
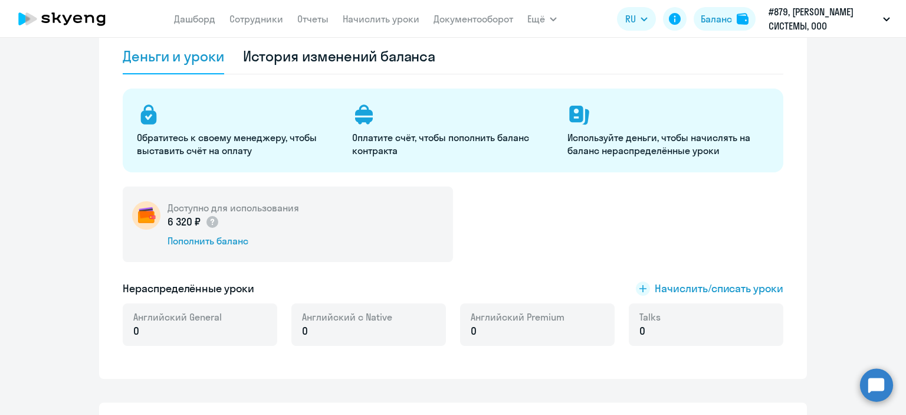
scroll to position [29, 0]
